Goal: Information Seeking & Learning: Learn about a topic

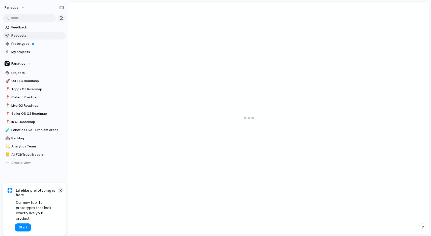
click at [61, 194] on button "×" at bounding box center [60, 191] width 6 height 6
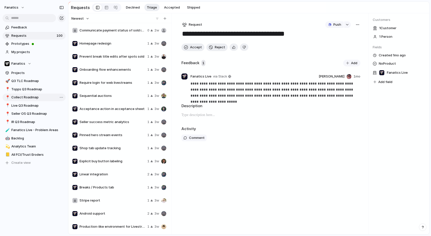
click at [37, 97] on span "Collect Roadmap" at bounding box center [37, 97] width 52 height 5
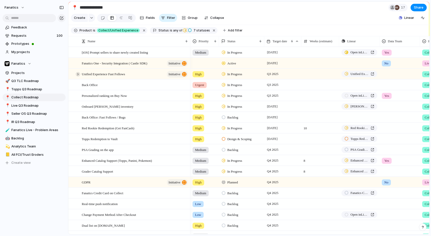
click at [78, 76] on div at bounding box center [78, 74] width 5 height 5
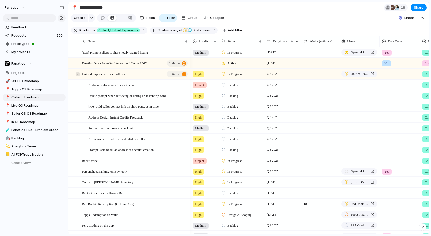
click at [78, 76] on div at bounding box center [78, 74] width 5 height 5
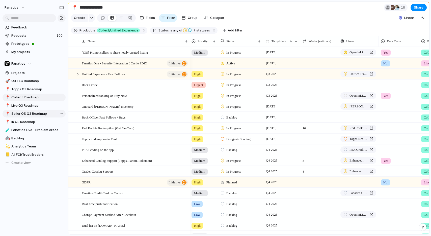
click at [38, 115] on span "Seller OS Q3 Roadmap" at bounding box center [37, 113] width 52 height 5
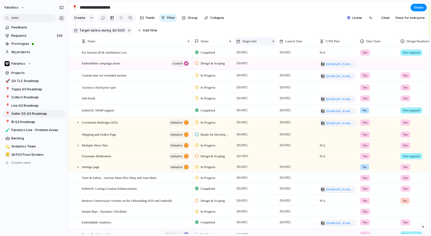
click at [250, 44] on span "Target date" at bounding box center [249, 41] width 15 height 5
click at [287, 37] on div "Modify Hide Sort ascending Sort descending" at bounding box center [215, 118] width 431 height 236
click at [257, 41] on span "Target date" at bounding box center [249, 41] width 15 height 5
click at [257, 70] on span "Sort ascending" at bounding box center [257, 68] width 24 height 5
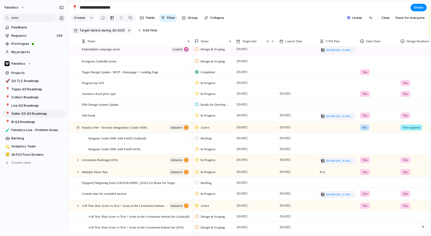
click at [77, 127] on div at bounding box center [78, 128] width 5 height 5
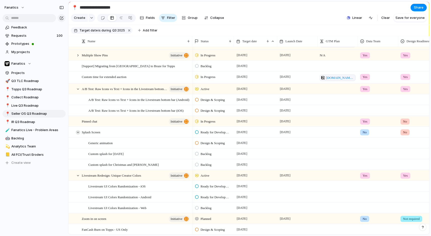
click at [77, 132] on div at bounding box center [78, 132] width 5 height 5
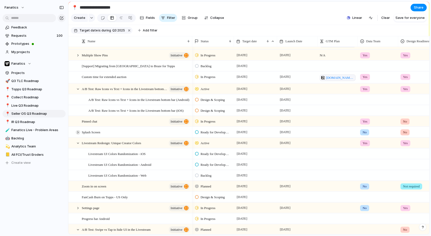
click at [77, 132] on div at bounding box center [78, 132] width 5 height 5
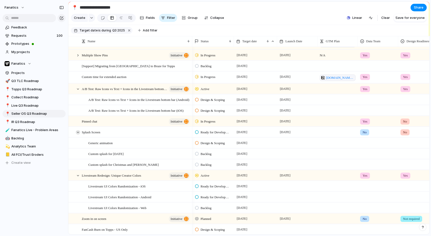
click at [77, 132] on div at bounding box center [78, 132] width 5 height 5
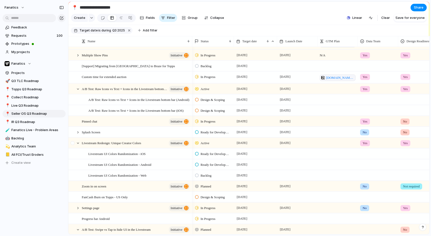
click at [76, 145] on div at bounding box center [73, 145] width 9 height 14
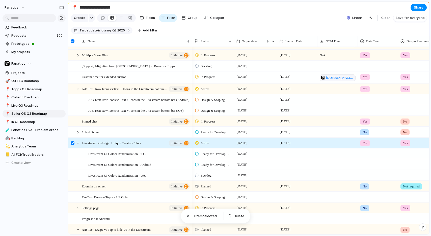
click at [72, 144] on div at bounding box center [73, 143] width 4 height 4
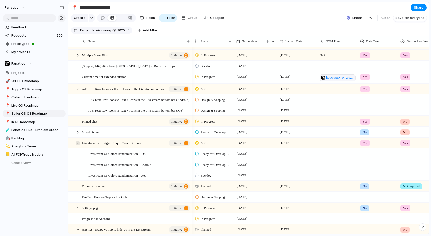
click at [78, 143] on div at bounding box center [78, 143] width 5 height 5
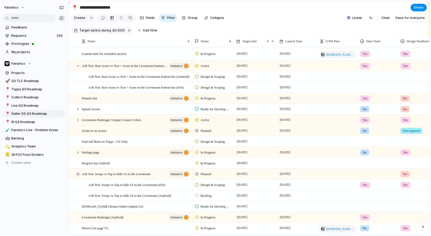
click at [79, 174] on div at bounding box center [78, 174] width 5 height 5
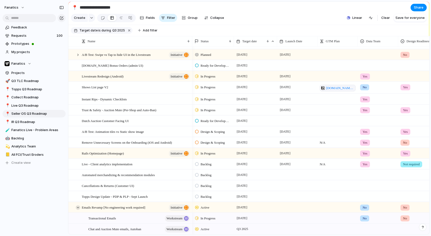
click at [78, 207] on div at bounding box center [78, 208] width 5 height 5
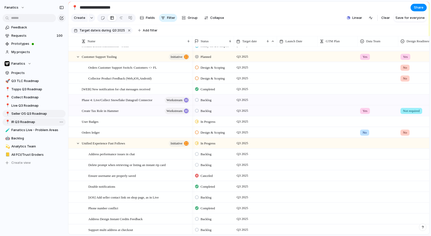
click at [33, 122] on span "IR Q3 Roadmap" at bounding box center [37, 122] width 52 height 5
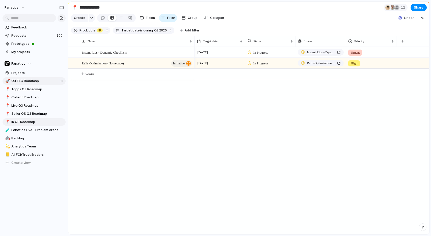
click at [30, 83] on span "Q3 TLC Roadmap" at bounding box center [37, 81] width 52 height 5
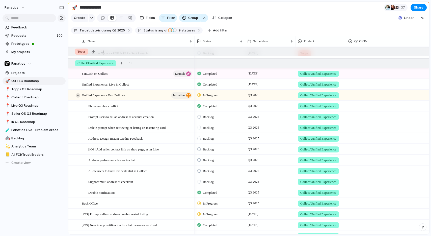
click at [78, 96] on div at bounding box center [78, 95] width 5 height 5
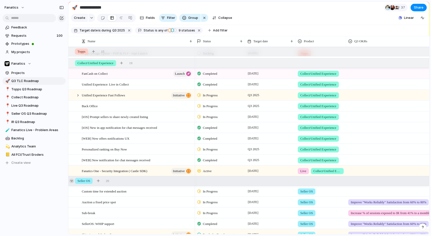
click at [73, 182] on div at bounding box center [71, 181] width 5 height 5
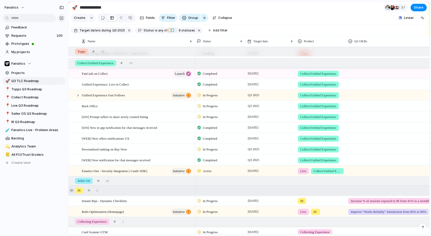
click at [72, 191] on div at bounding box center [71, 191] width 5 height 5
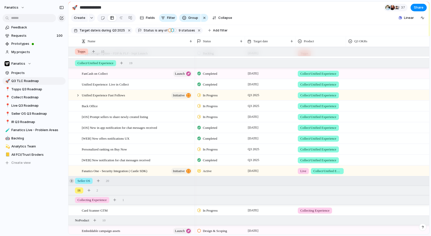
click at [71, 181] on div at bounding box center [71, 181] width 5 height 5
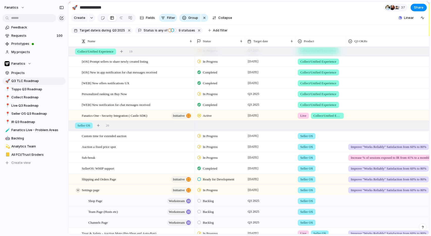
click at [78, 191] on div at bounding box center [78, 190] width 5 height 5
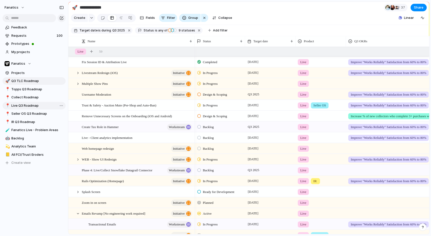
click at [32, 103] on span "Live Q3 Roadmap" at bounding box center [37, 105] width 52 height 5
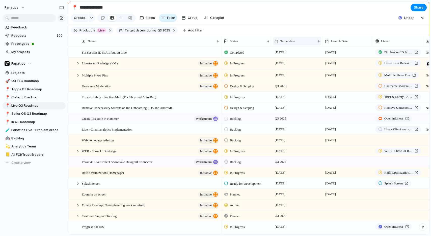
click at [291, 41] on span "Target date" at bounding box center [287, 41] width 15 height 5
click at [294, 68] on span "Sort ascending" at bounding box center [295, 68] width 24 height 5
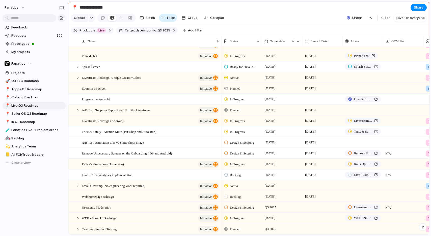
scroll to position [47, 0]
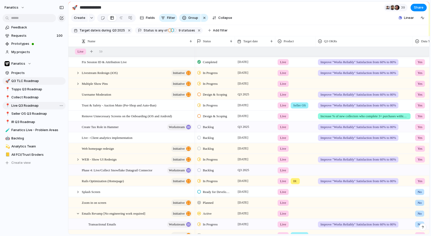
click at [23, 108] on link "📍 Live Q3 Roadmap" at bounding box center [34, 106] width 63 height 8
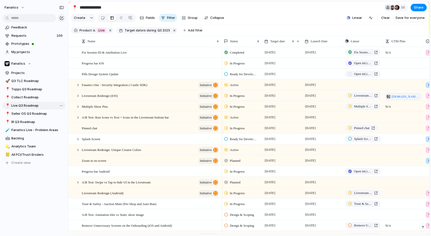
type input "**********"
